Goal: Find specific page/section: Find specific page/section

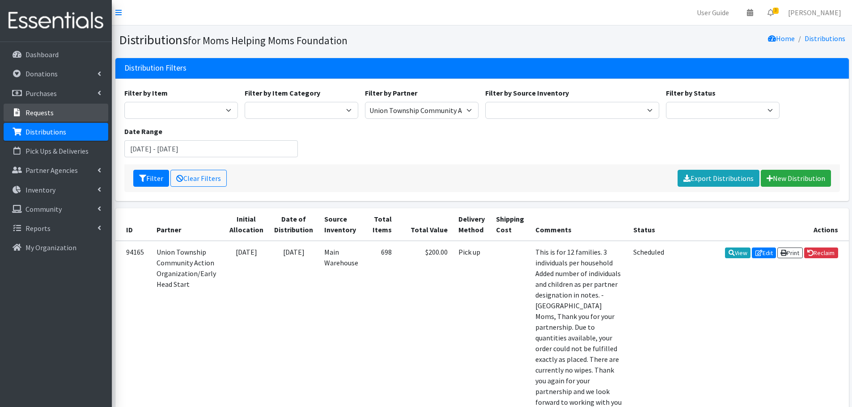
click at [34, 113] on p "Requests" at bounding box center [39, 112] width 28 height 9
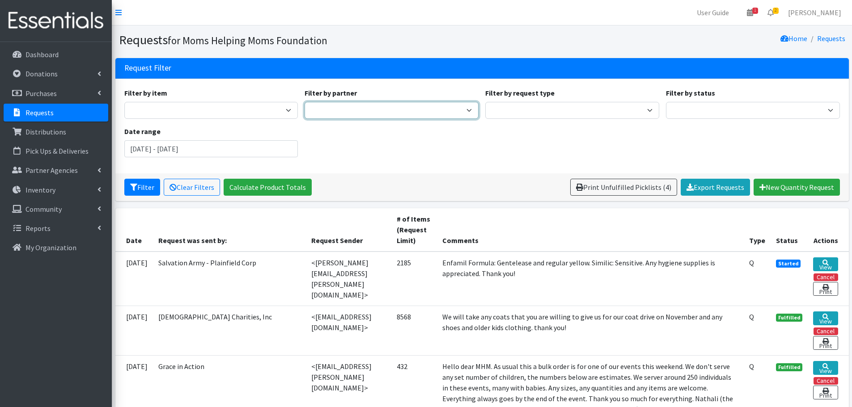
click at [385, 117] on select "A Better Choice Empowerment Center Acenda Integrated Health - FSC Acenda Integr…" at bounding box center [392, 110] width 174 height 17
select select "1685"
click at [305, 102] on select "A Better Choice Empowerment Center Acenda Integrated Health - FSC Acenda Integr…" at bounding box center [392, 110] width 174 height 17
click at [145, 185] on button "Filter" at bounding box center [142, 187] width 36 height 17
